Goal: Task Accomplishment & Management: Manage account settings

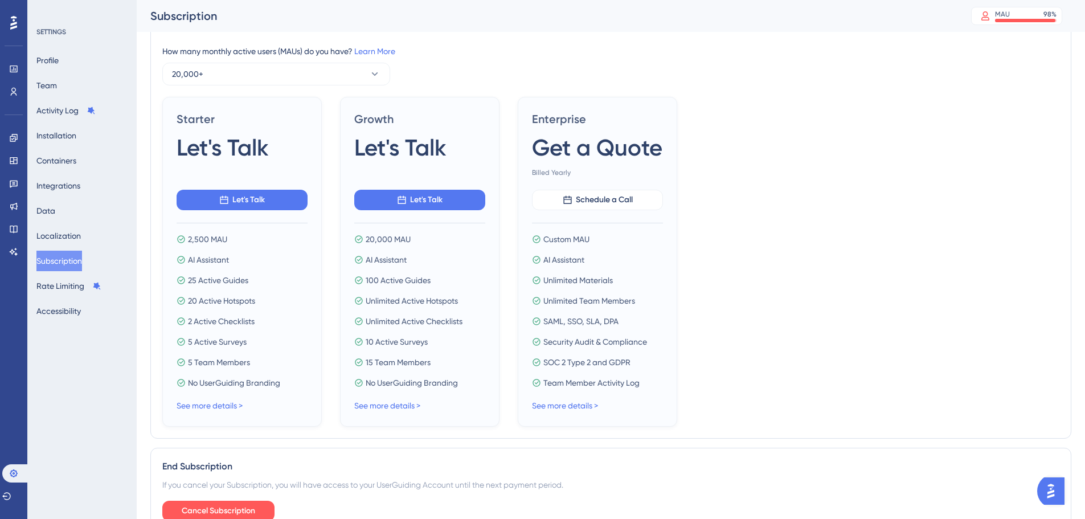
scroll to position [243, 0]
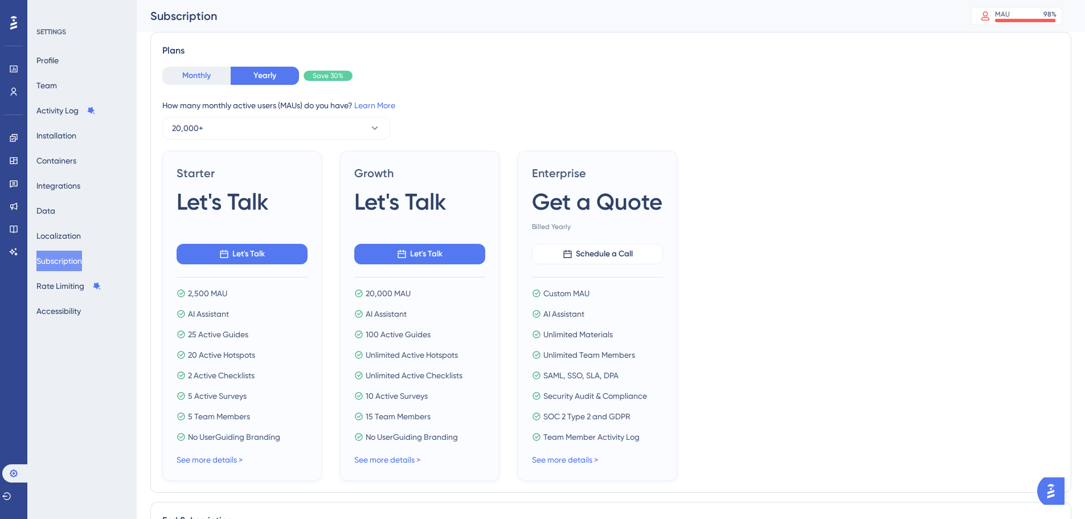
click at [206, 74] on button "Monthly" at bounding box center [196, 76] width 68 height 18
click at [250, 77] on button "Yearly" at bounding box center [265, 76] width 68 height 18
click at [211, 86] on div "Monthly Yearly Save 30% How many monthly active users (MAUs) do you have? Learn…" at bounding box center [610, 103] width 897 height 73
click at [211, 71] on button "Monthly" at bounding box center [196, 76] width 68 height 18
click at [240, 74] on button "Yearly" at bounding box center [265, 76] width 68 height 18
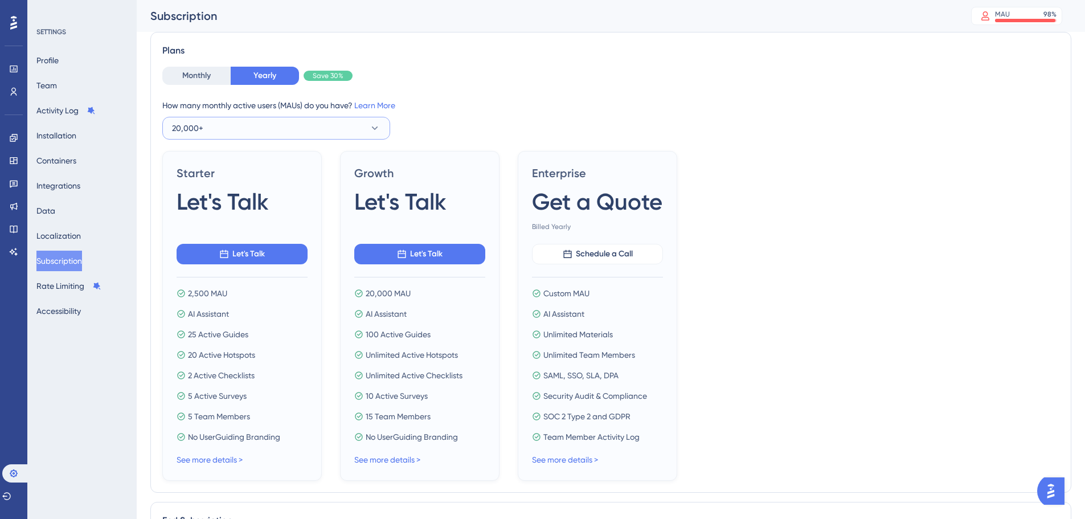
click at [338, 125] on button "20,000+" at bounding box center [276, 128] width 228 height 23
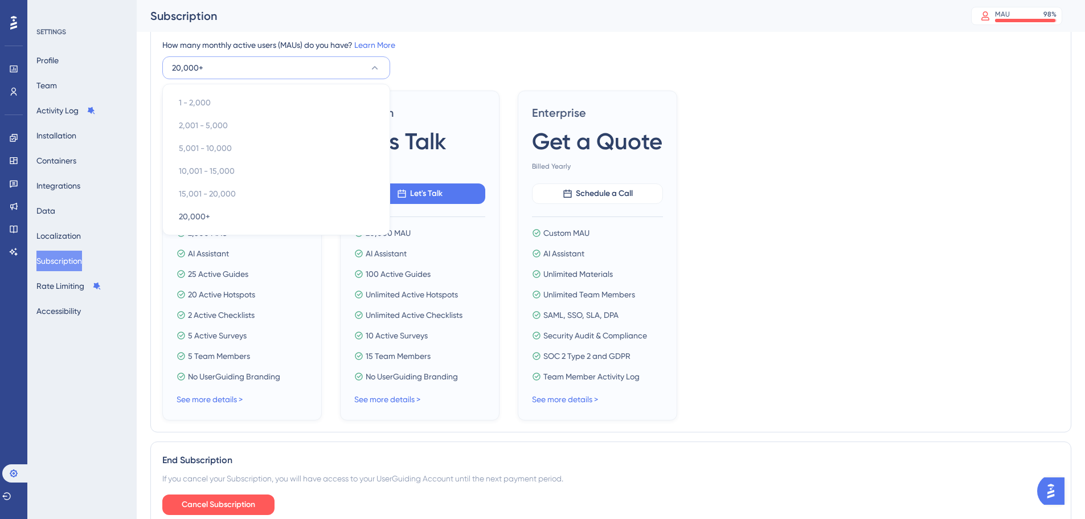
scroll to position [357, 0]
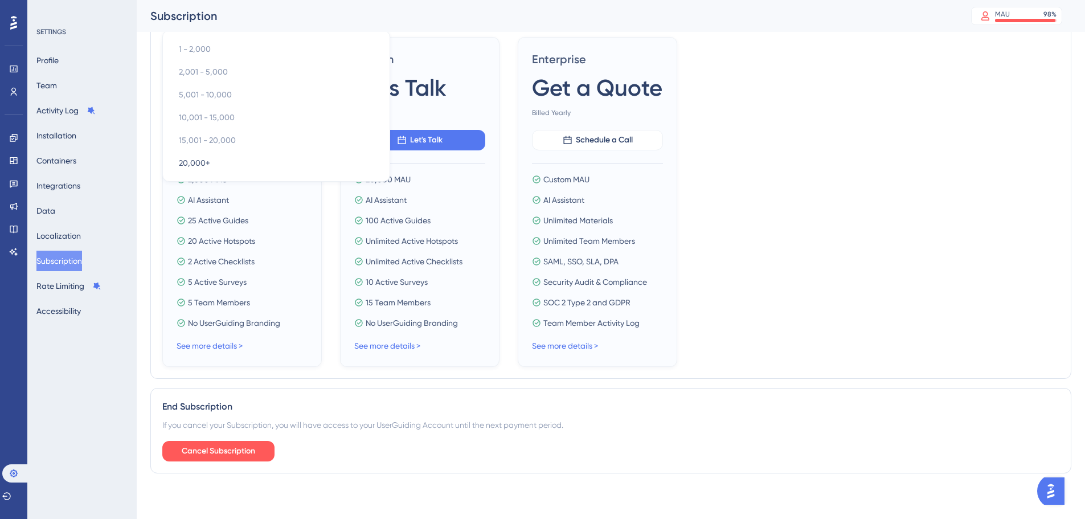
click at [881, 199] on div "Starter Let's Talk Let's Talk 2,500 MAU AI Assistant 25 Active Guides 20 Active…" at bounding box center [610, 202] width 897 height 330
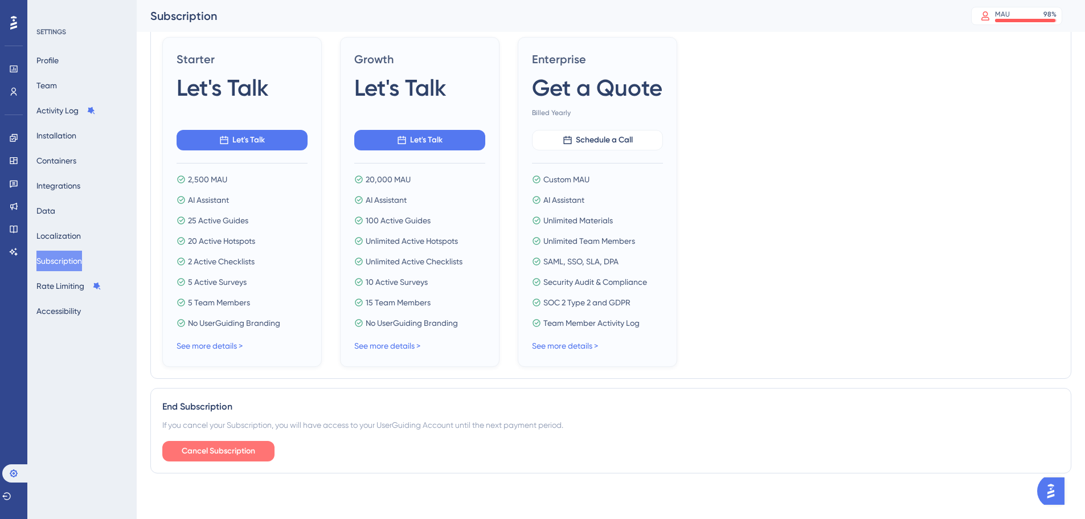
click at [248, 445] on span "Cancel Subscription" at bounding box center [219, 451] width 74 height 14
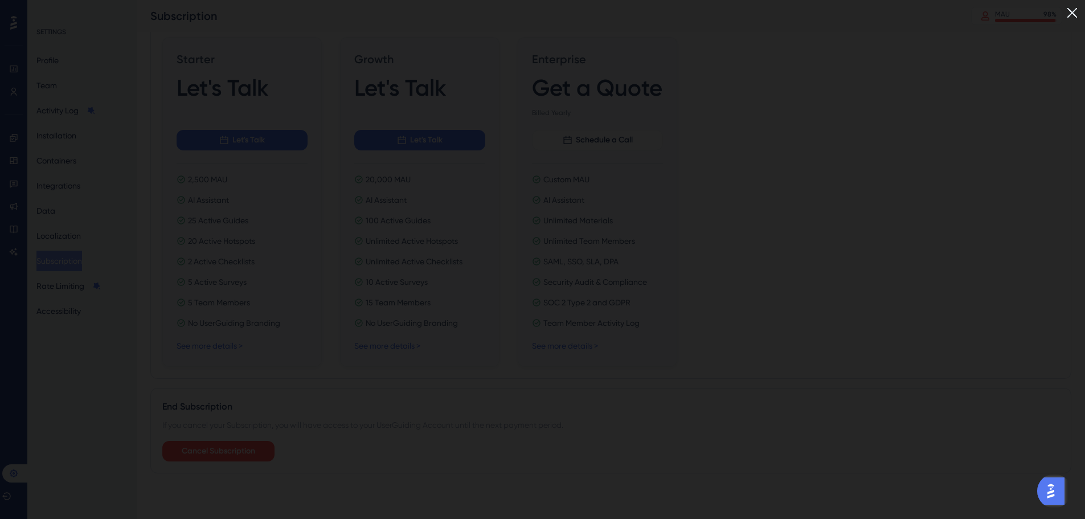
click at [342, 6] on div at bounding box center [542, 259] width 1085 height 519
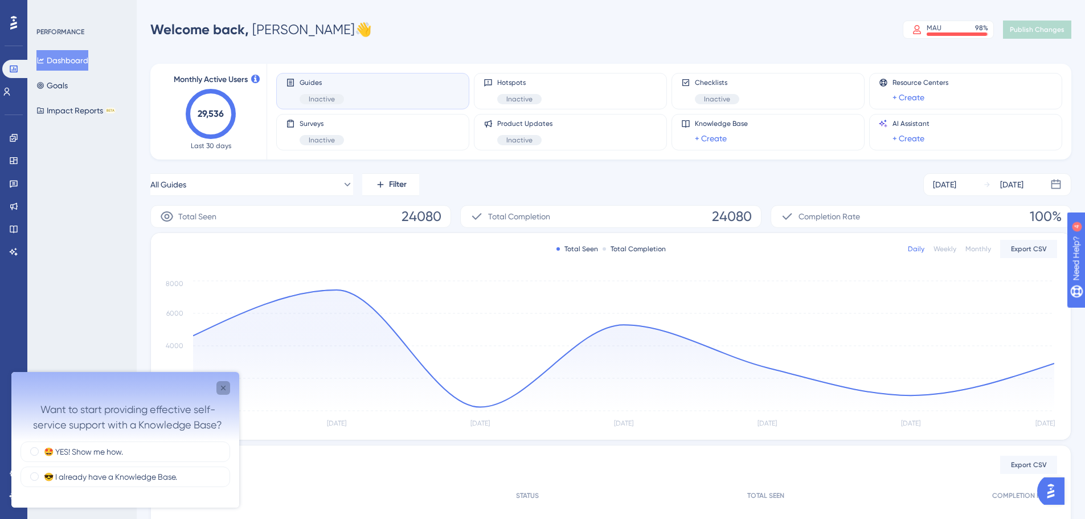
click at [223, 385] on icon "Close survey" at bounding box center [223, 387] width 9 height 9
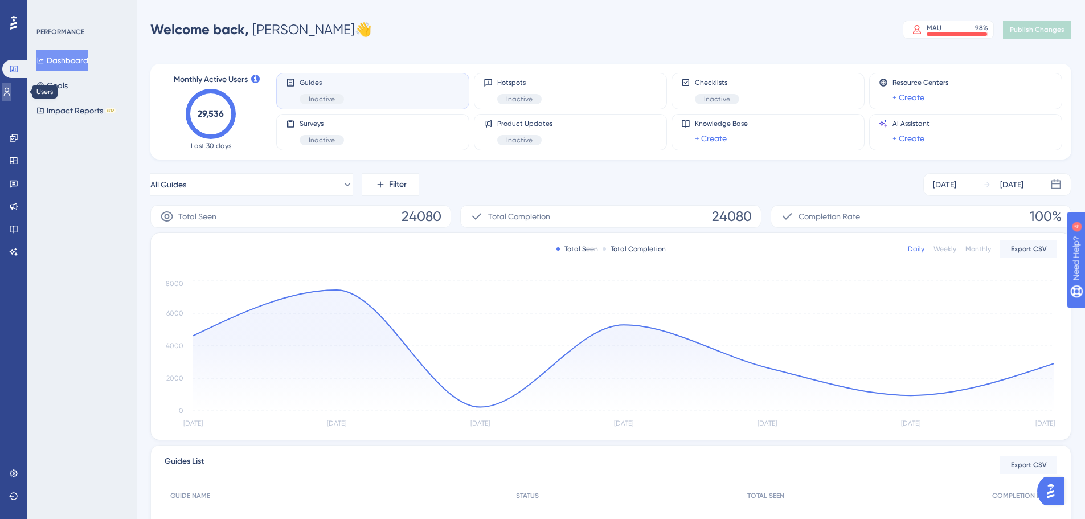
click at [10, 91] on icon at bounding box center [7, 92] width 6 height 8
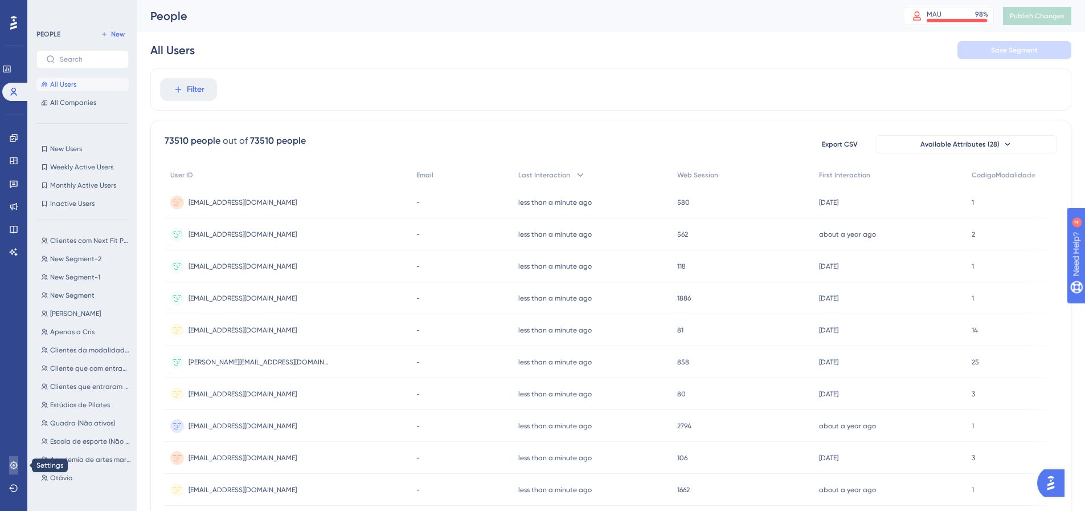
click at [13, 467] on icon at bounding box center [13, 464] width 9 height 9
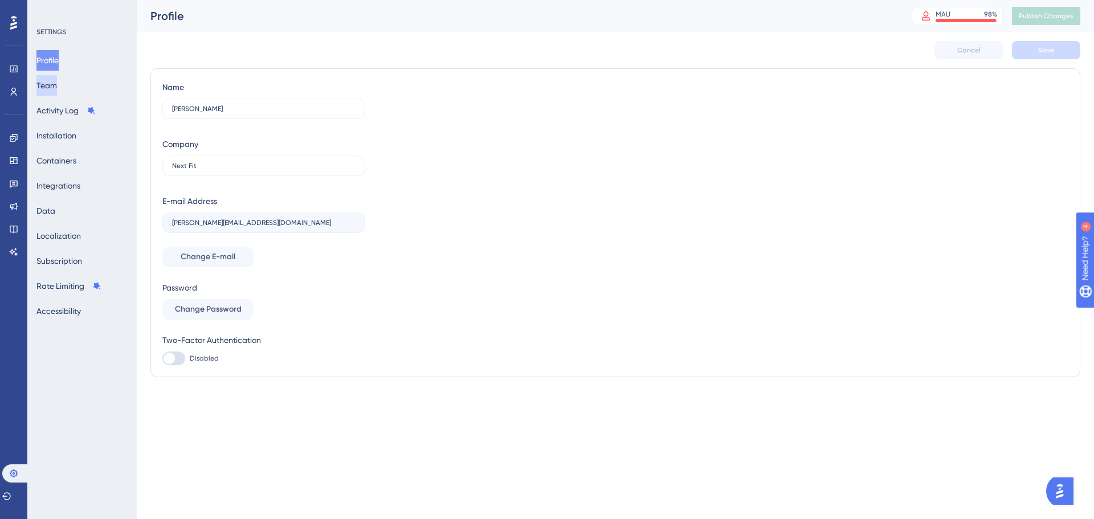
click at [54, 91] on button "Team" at bounding box center [46, 85] width 21 height 21
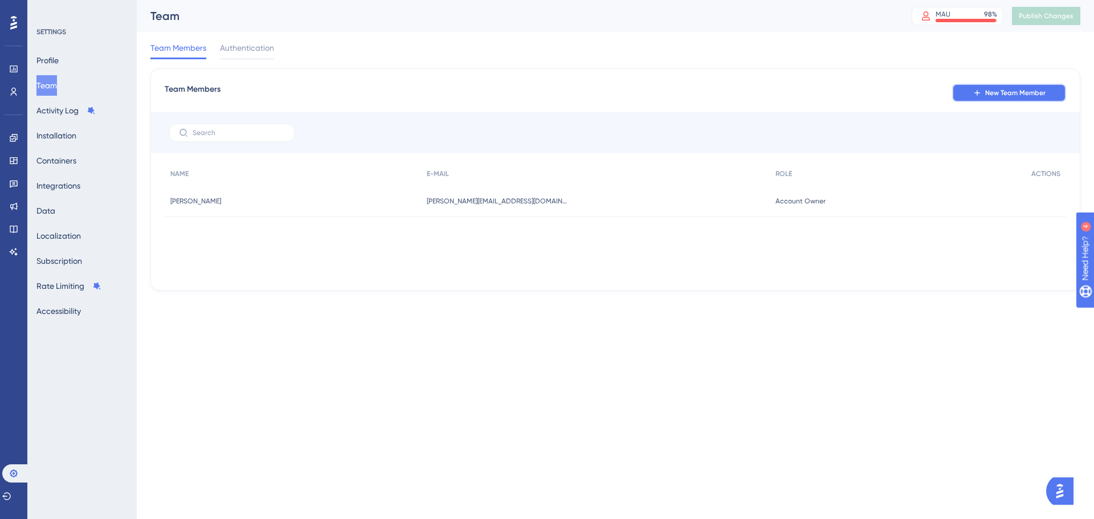
click at [976, 92] on icon at bounding box center [977, 92] width 9 height 9
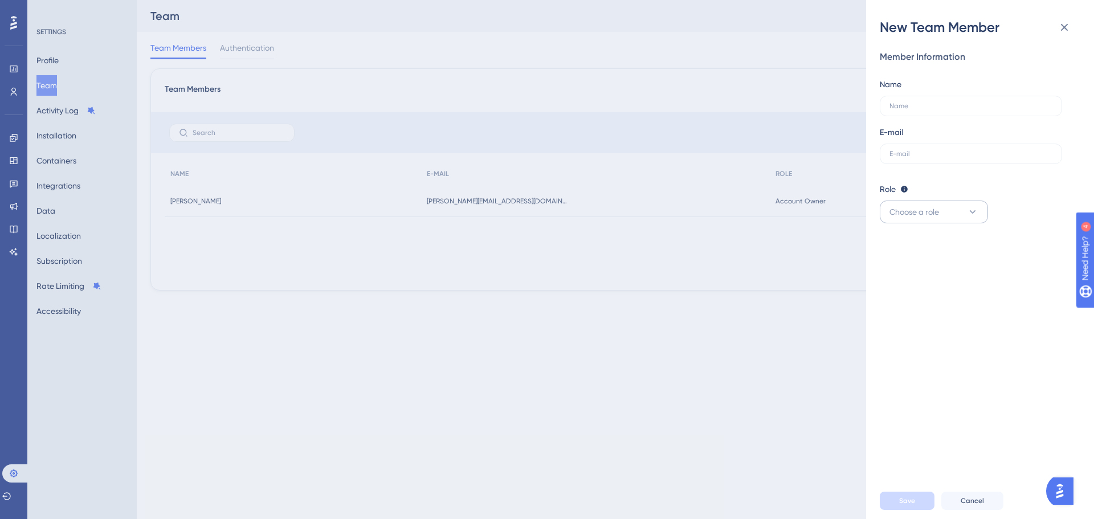
click at [944, 201] on div "Role Editor: Create & edit materials Publisher: Editor + Publish changes Admin:…" at bounding box center [975, 202] width 191 height 41
click at [944, 206] on button "Choose a role" at bounding box center [934, 212] width 108 height 23
click at [1067, 22] on icon at bounding box center [1065, 28] width 14 height 14
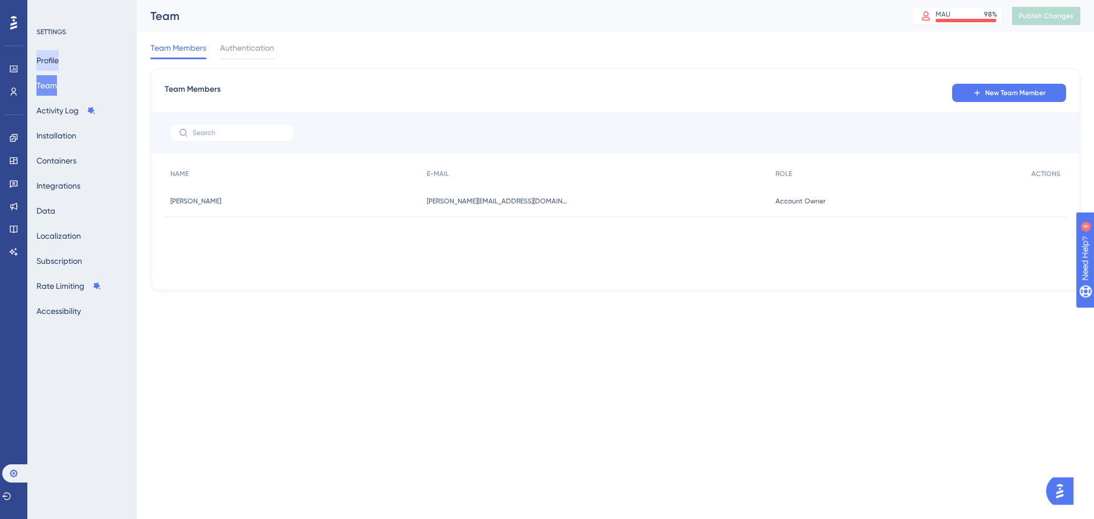
click at [59, 67] on button "Profile" at bounding box center [47, 60] width 22 height 21
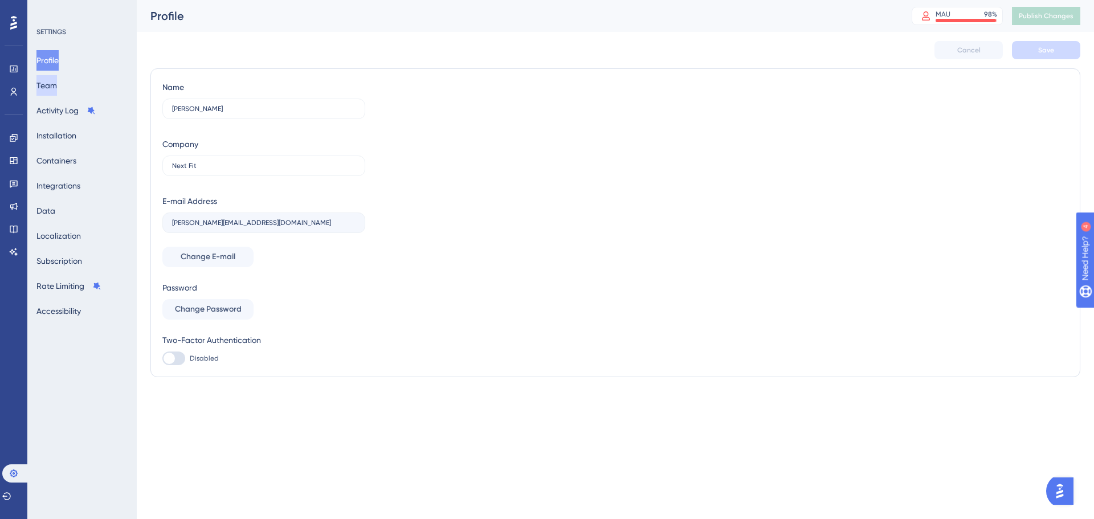
click at [57, 85] on button "Team" at bounding box center [46, 85] width 21 height 21
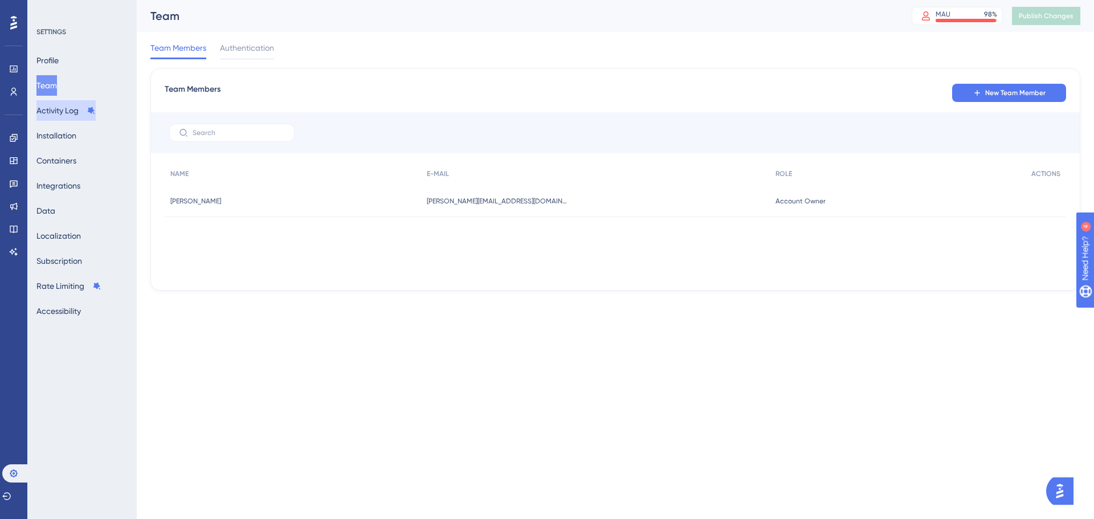
click at [66, 108] on button "Activity Log" at bounding box center [65, 110] width 59 height 21
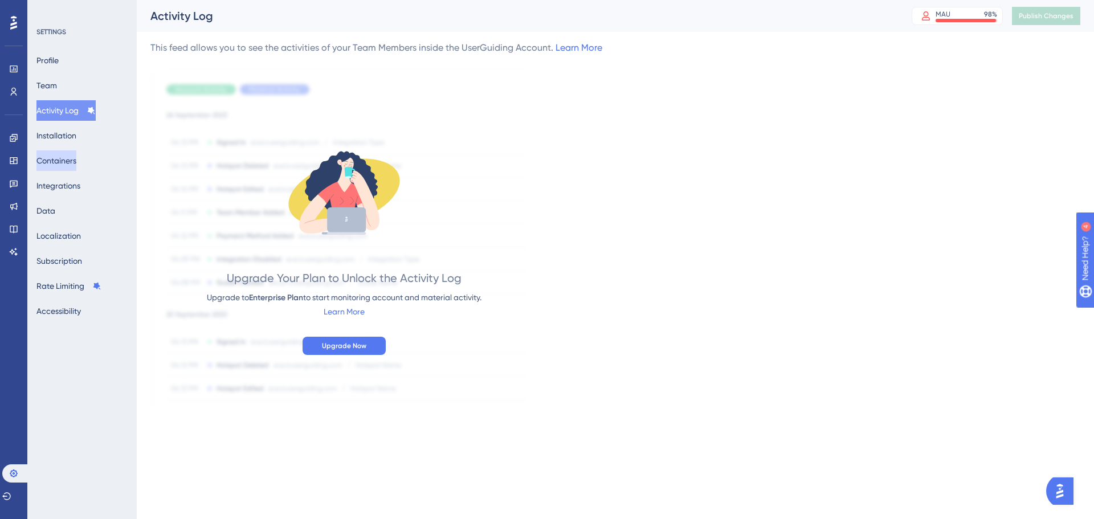
click at [68, 151] on button "Containers" at bounding box center [56, 160] width 40 height 21
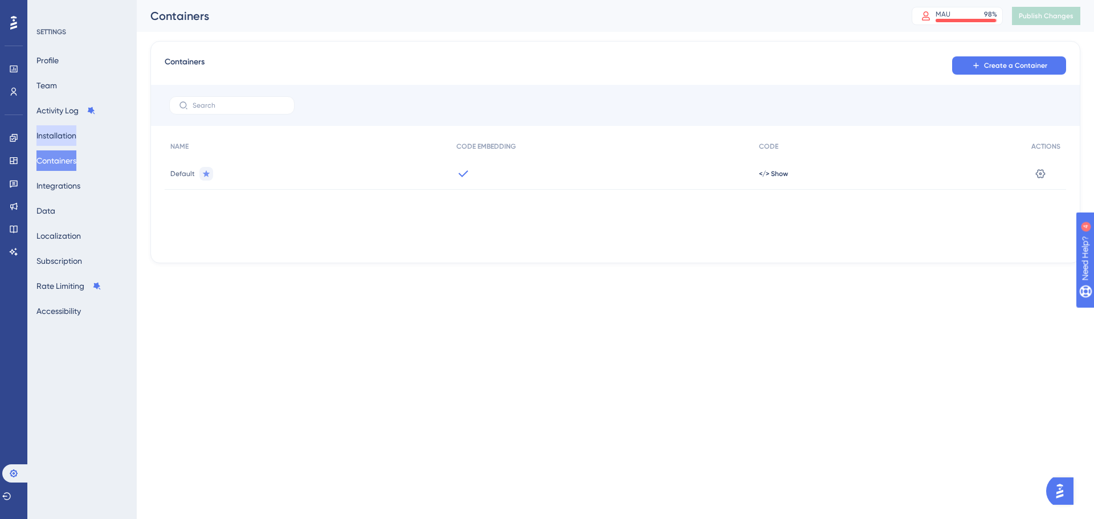
click at [67, 142] on button "Installation" at bounding box center [56, 135] width 40 height 21
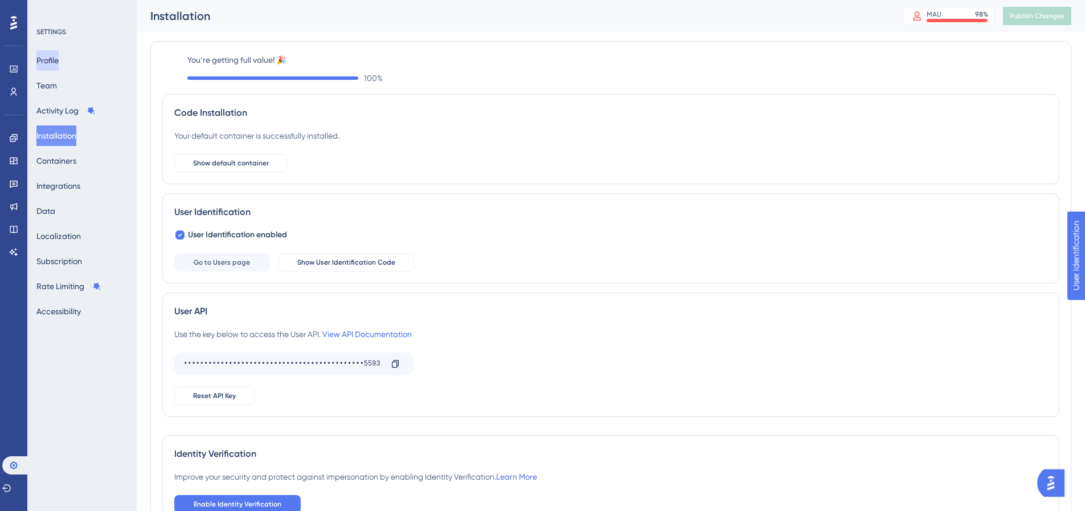
click at [51, 69] on button "Profile" at bounding box center [47, 60] width 22 height 21
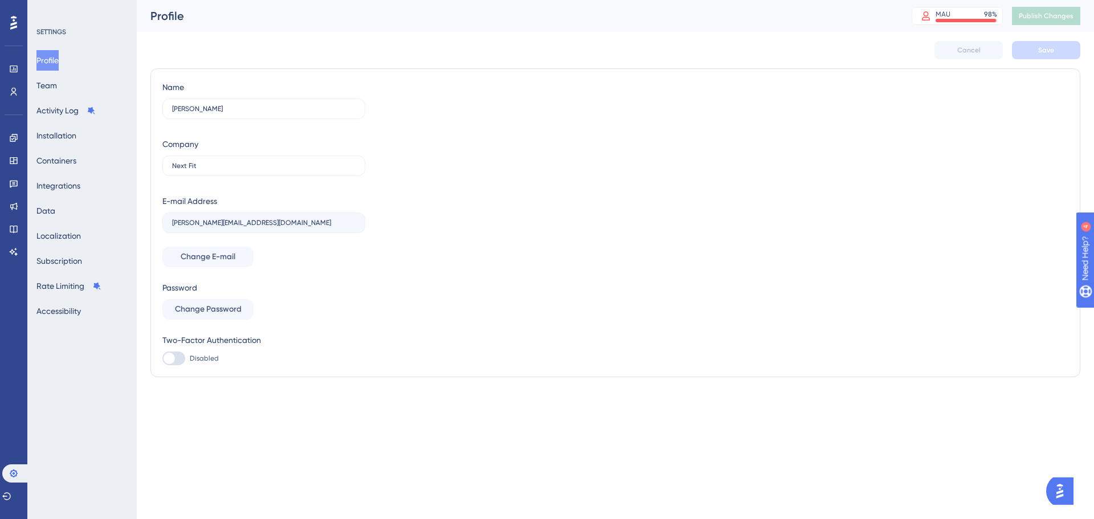
click at [10, 23] on icon at bounding box center [13, 22] width 7 height 15
